Goal: Transaction & Acquisition: Purchase product/service

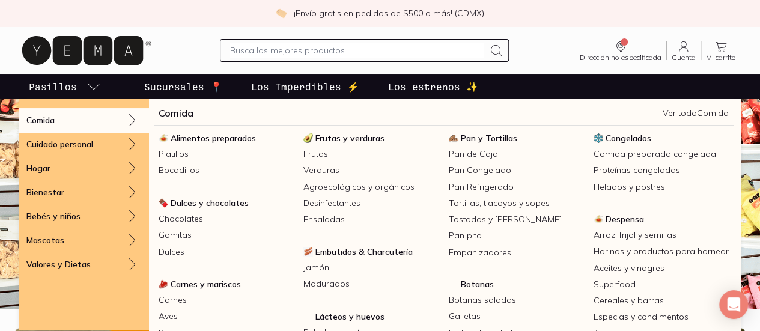
click at [129, 116] on icon at bounding box center [132, 120] width 14 height 14
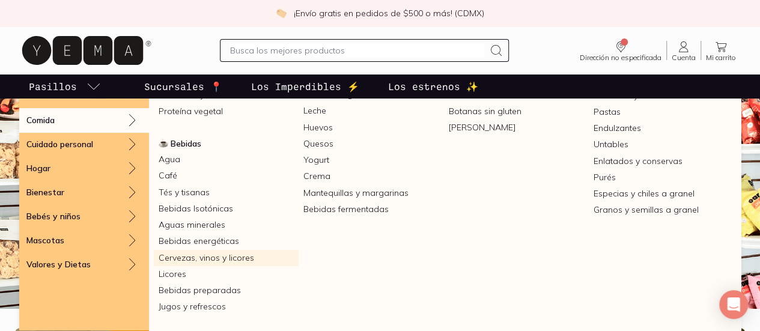
scroll to position [319, 0]
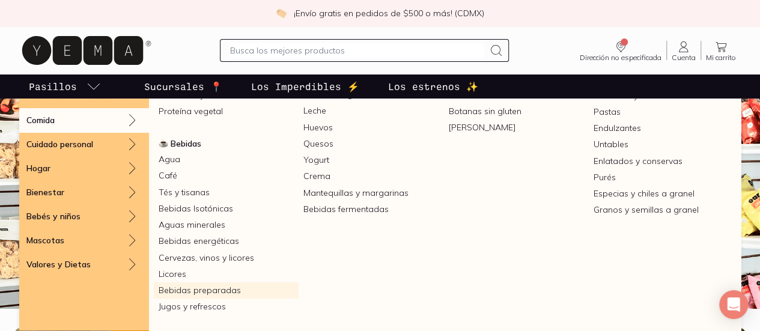
click at [299, 293] on link "Bebidas preparadas" at bounding box center [226, 291] width 145 height 16
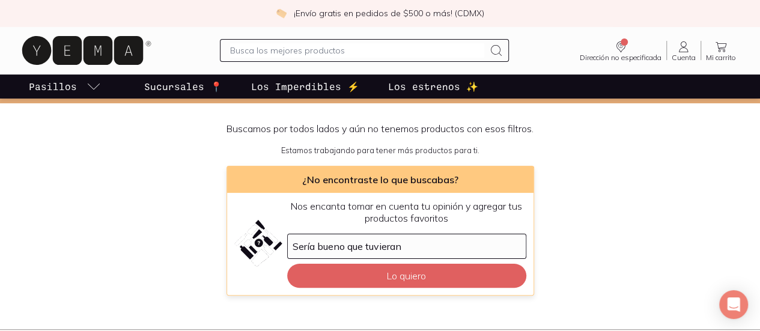
scroll to position [85, 0]
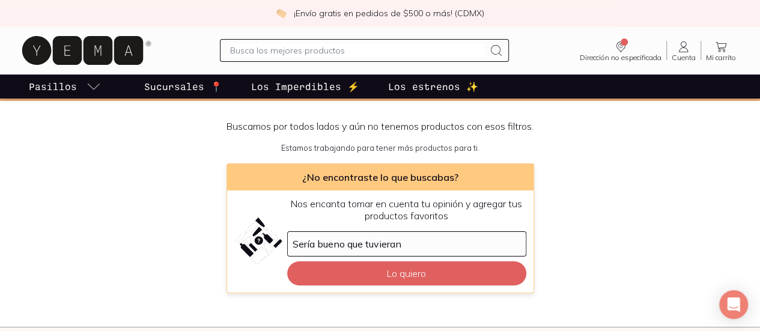
click at [301, 48] on input "text" at bounding box center [357, 50] width 254 height 14
type input "JUGO"
